Goal: Task Accomplishment & Management: Use online tool/utility

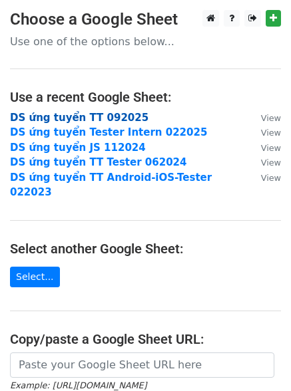
click at [101, 118] on strong "DS ứng tuyển TT 092025" at bounding box center [79, 118] width 138 height 12
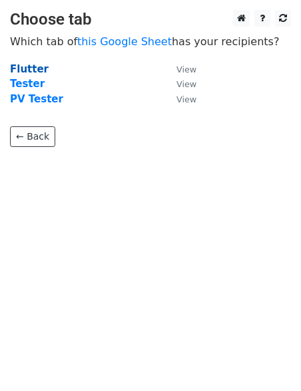
click at [35, 66] on strong "Flutter" at bounding box center [29, 69] width 39 height 12
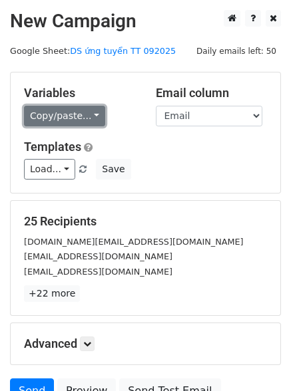
click at [37, 118] on link "Copy/paste..." at bounding box center [64, 116] width 81 height 21
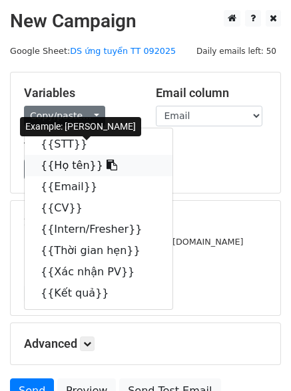
click at [60, 162] on link "{{Họ tên}}" at bounding box center [99, 165] width 148 height 21
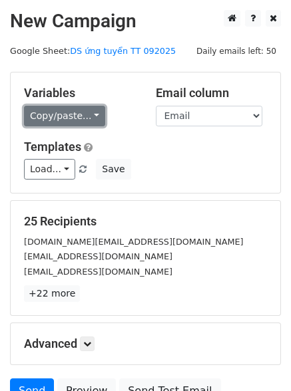
click at [52, 120] on link "Copy/paste..." at bounding box center [64, 116] width 81 height 21
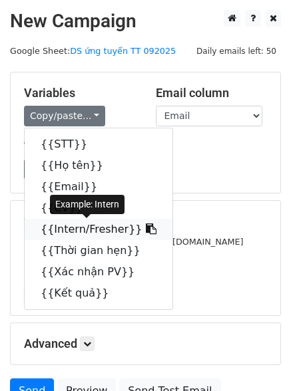
click at [71, 226] on link "{{Intern/Fresher}}" at bounding box center [99, 229] width 148 height 21
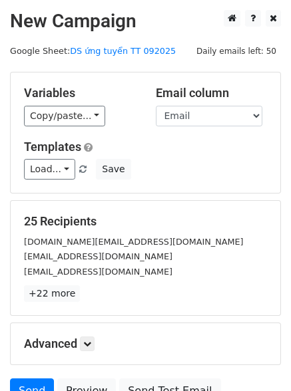
scroll to position [126, 0]
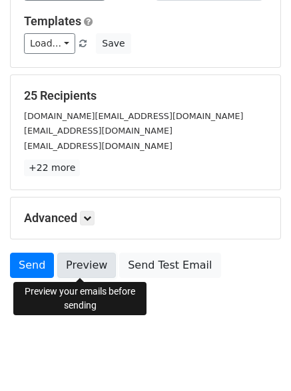
click at [77, 263] on link "Preview" at bounding box center [86, 265] width 59 height 25
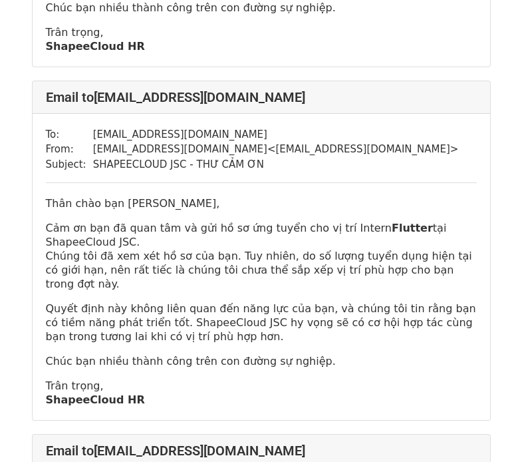
scroll to position [740, 0]
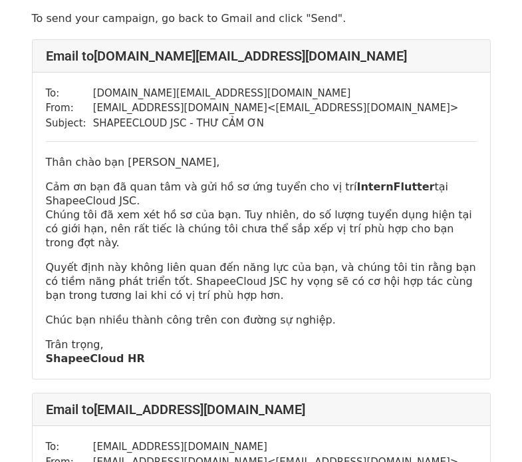
scroll to position [60, 0]
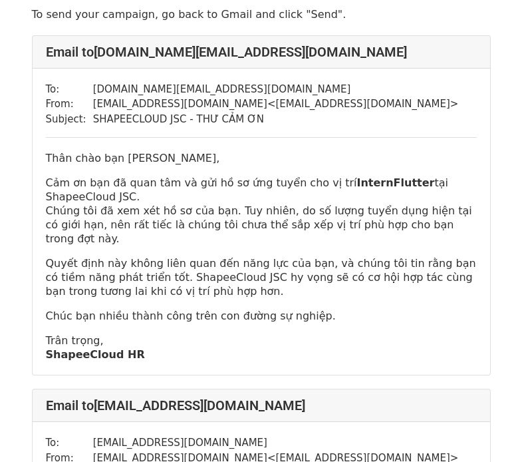
drag, startPoint x: 0, startPoint y: 0, endPoint x: 175, endPoint y: 229, distance: 288.0
click at [175, 229] on p "Cảm ơn bạn đã quan tâm và gửi hồ sơ ứng tuyển cho vị trí Intern Flutter tại Sha…" at bounding box center [261, 211] width 431 height 70
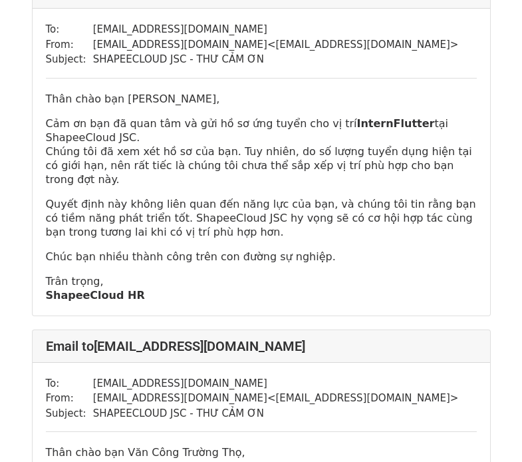
scroll to position [3311, 0]
